Goal: Check status: Check status

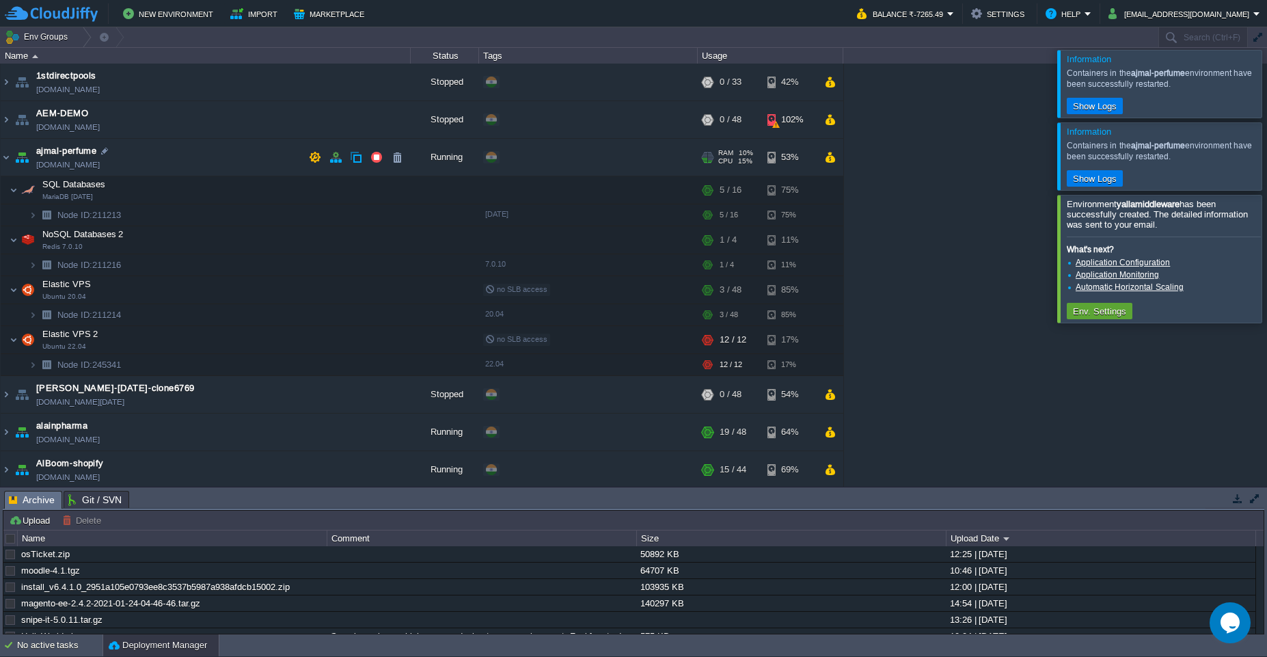
click at [159, 157] on td "ajmal-perfume [DOMAIN_NAME]" at bounding box center [206, 158] width 410 height 38
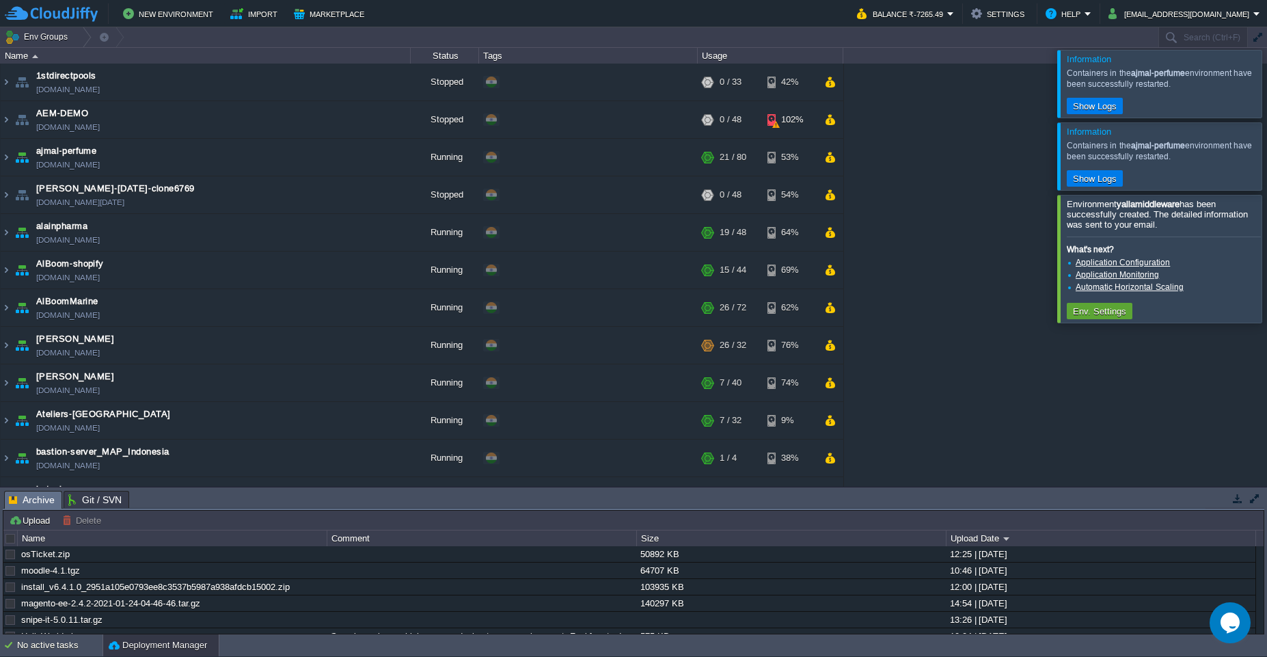
click at [1266, 93] on div at bounding box center [1283, 83] width 0 height 67
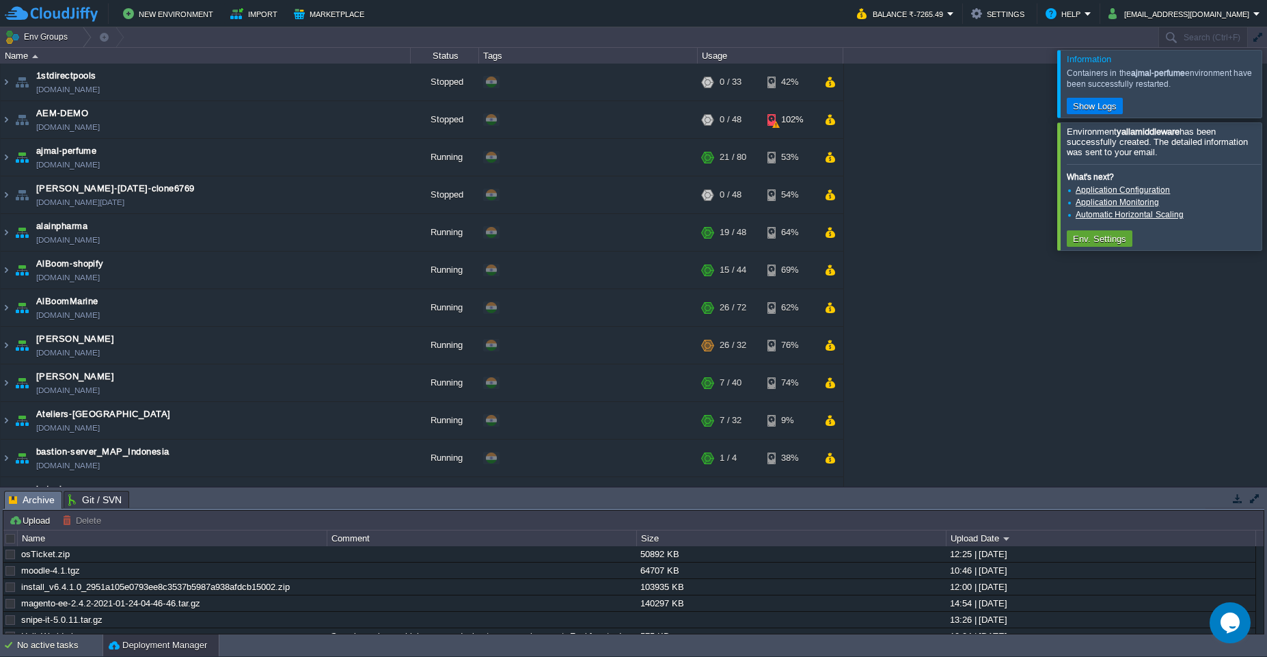
click at [1266, 87] on div at bounding box center [1283, 83] width 0 height 67
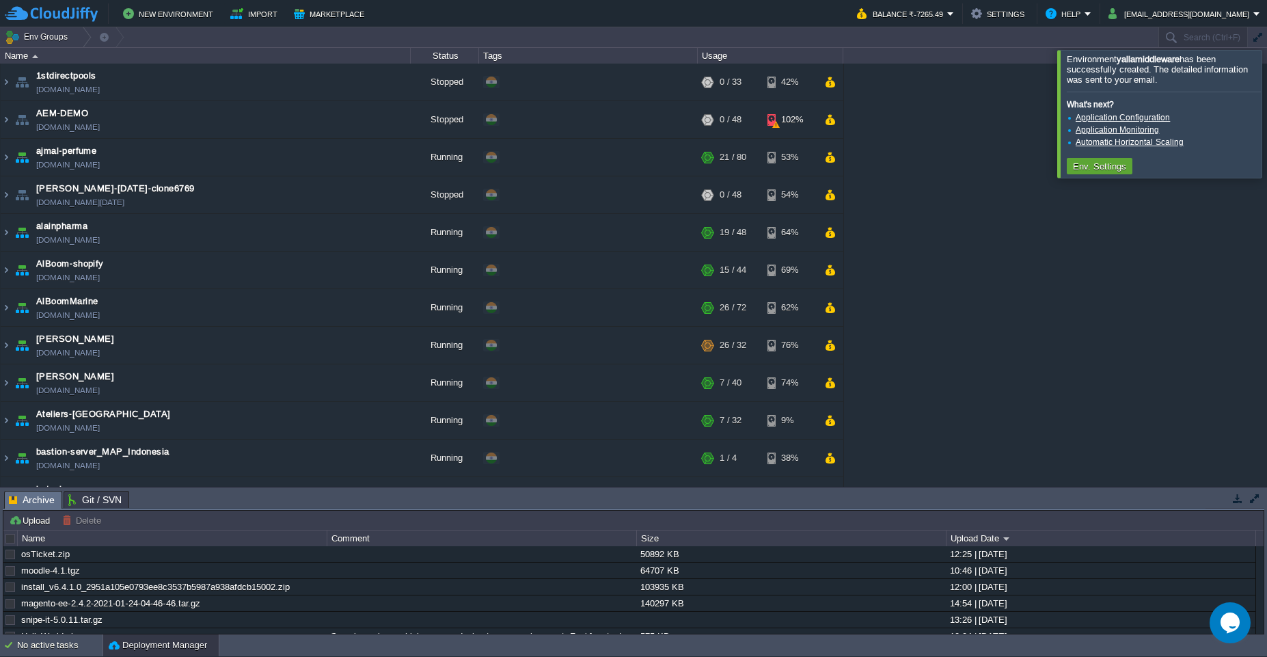
click at [1266, 109] on div at bounding box center [1283, 113] width 0 height 127
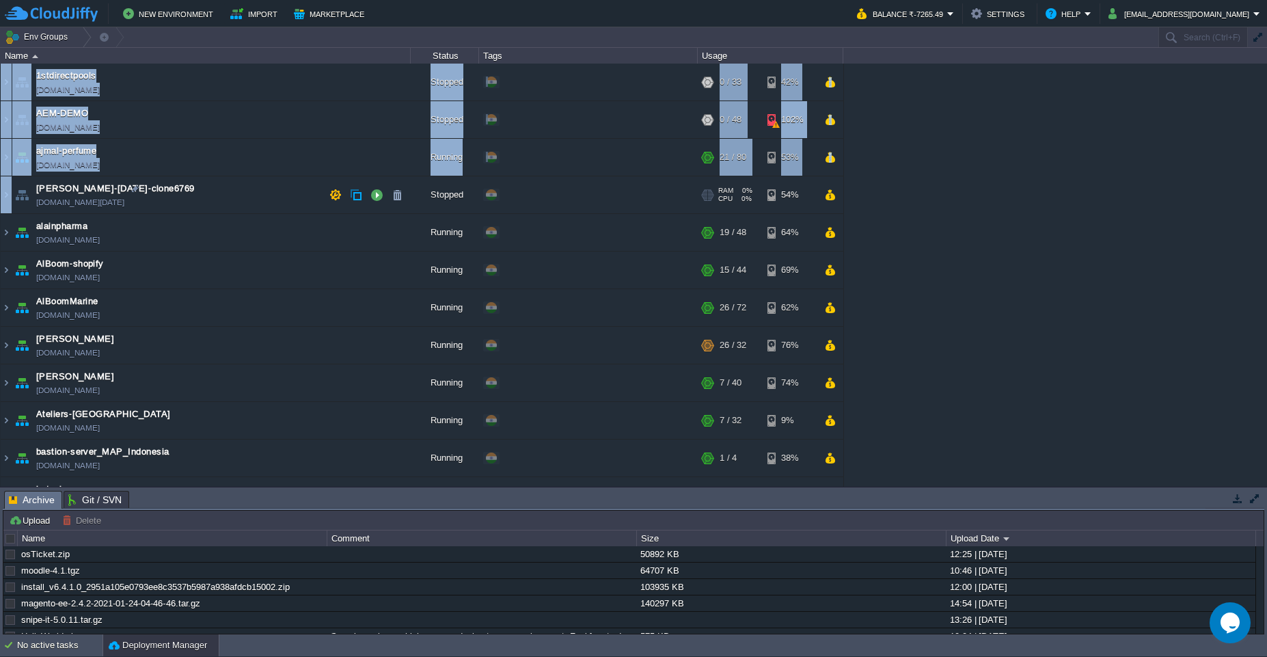
drag, startPoint x: 936, startPoint y: 126, endPoint x: 19, endPoint y: 176, distance: 918.2
click at [12, 178] on div "1stdirectpools [DOMAIN_NAME] Stopped + Add to Env Group RAM 0% CPU 0% 0 / 33 42…" at bounding box center [633, 275] width 1267 height 423
click at [989, 187] on div "1stdirectpools [DOMAIN_NAME] Stopped + Add to Env Group RAM 0% CPU 0% 0 / 33 42…" at bounding box center [633, 275] width 1267 height 423
drag, startPoint x: 857, startPoint y: 113, endPoint x: 582, endPoint y: 167, distance: 279.9
click at [582, 167] on div "1stdirectpools [DOMAIN_NAME] Stopped + Add to Env Group RAM 0% CPU 0% 0 / 33 42…" at bounding box center [633, 275] width 1267 height 423
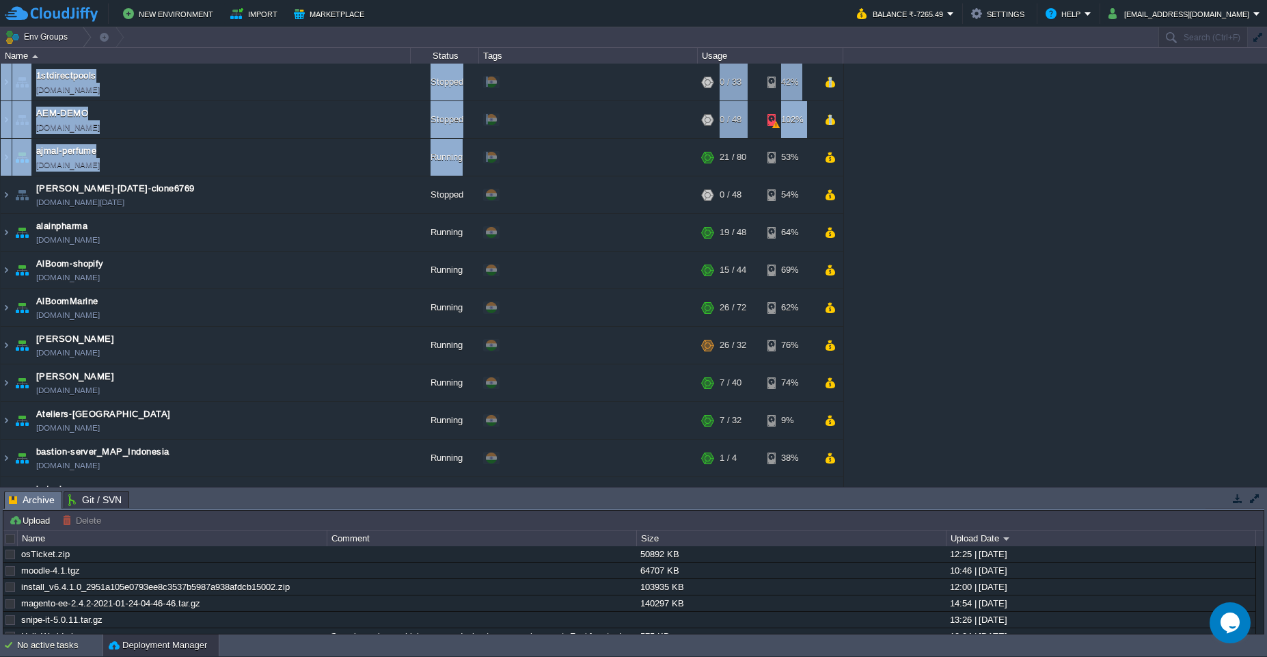
click at [943, 195] on div "1stdirectpools [DOMAIN_NAME] Stopped + Add to Env Group RAM 0% CPU 0% 0 / 33 42…" at bounding box center [633, 275] width 1267 height 423
